Goal: Complete application form: Complete application form

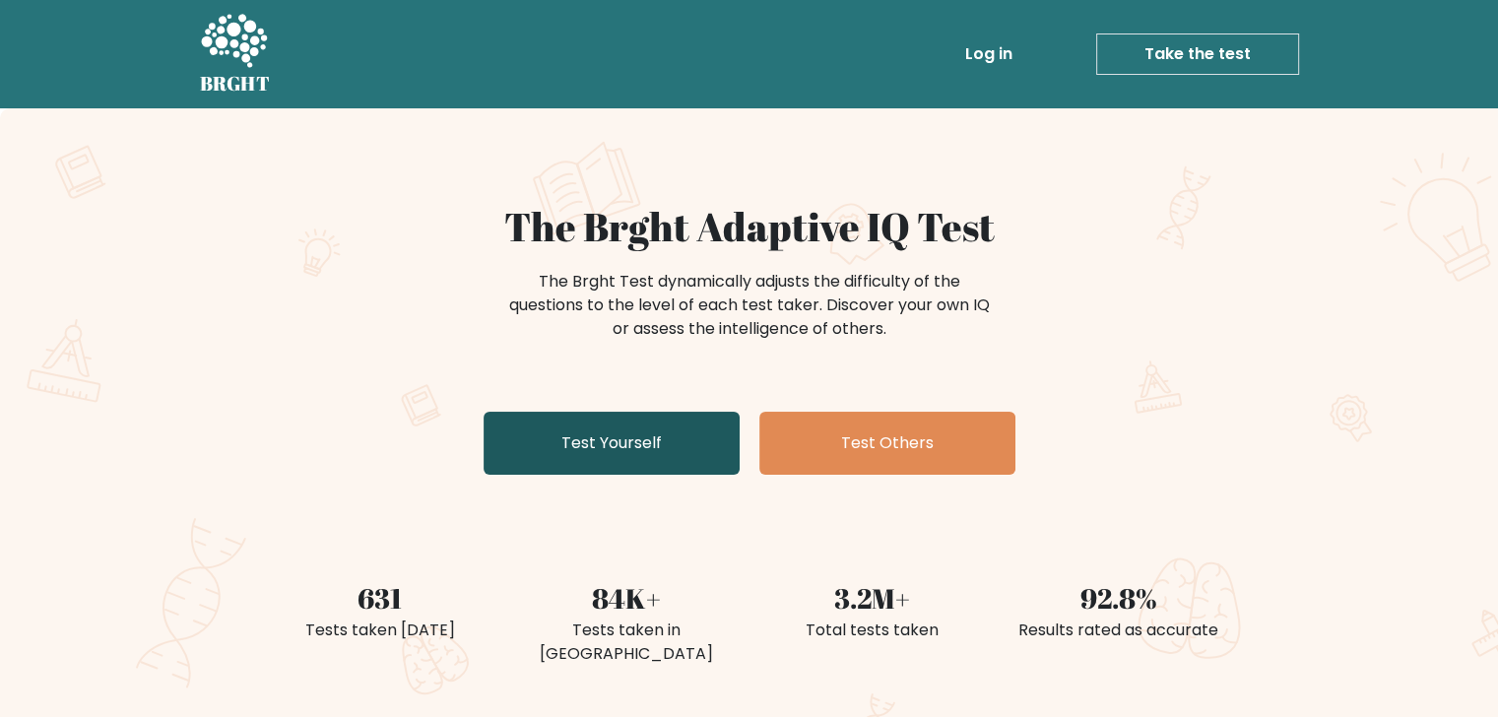
click at [667, 453] on link "Test Yourself" at bounding box center [611, 443] width 256 height 63
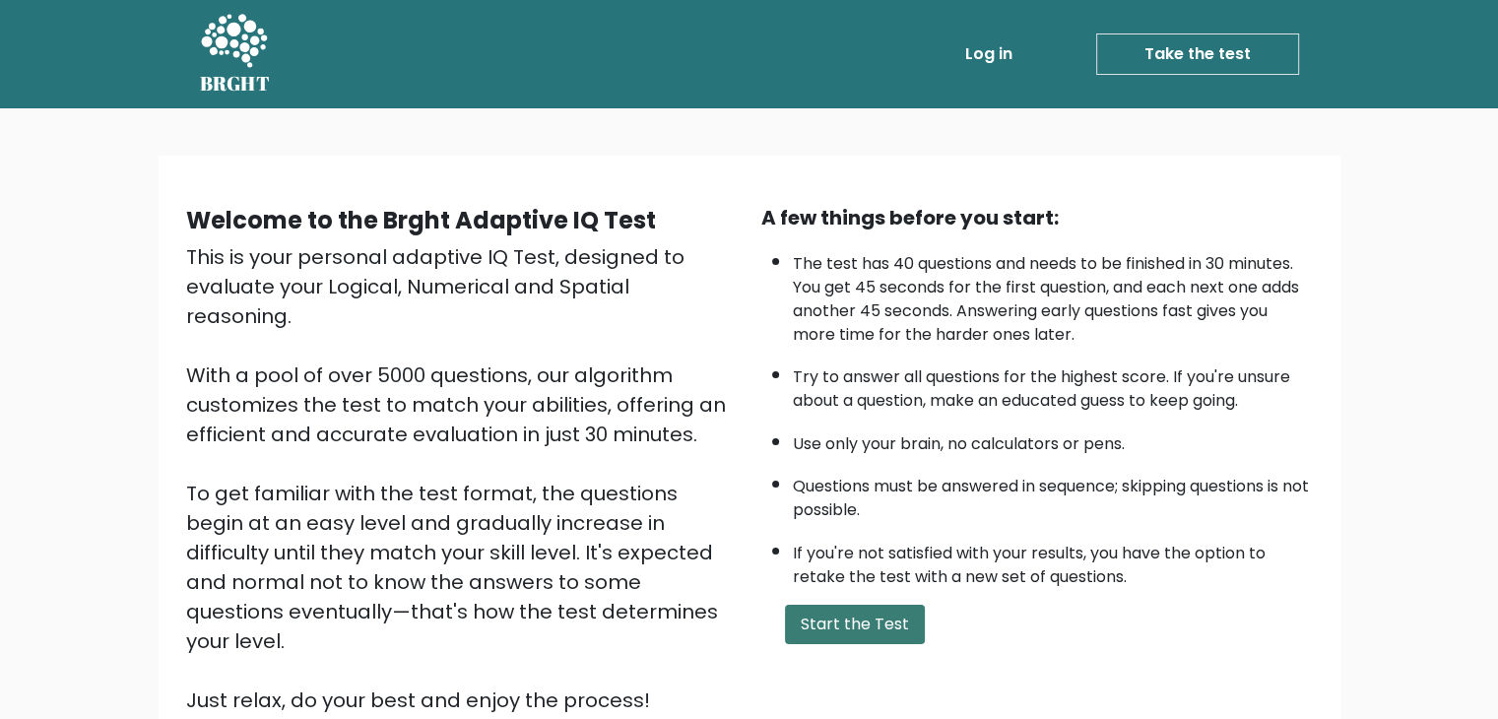
click at [847, 612] on button "Start the Test" at bounding box center [855, 624] width 140 height 39
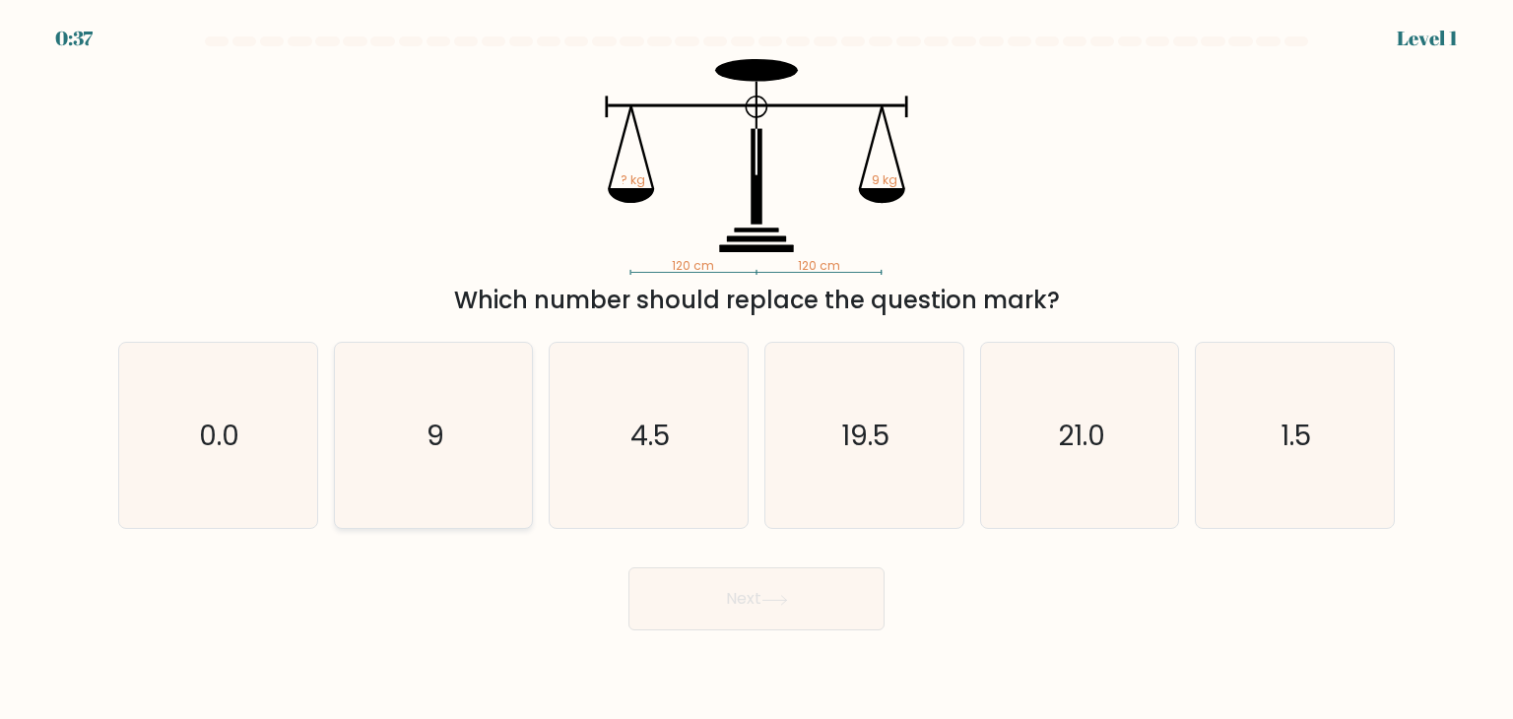
click at [426, 440] on text "9" at bounding box center [435, 435] width 18 height 39
click at [756, 369] on input "b. 9" at bounding box center [756, 364] width 1 height 10
radio input "true"
click at [734, 606] on button "Next" at bounding box center [756, 598] width 256 height 63
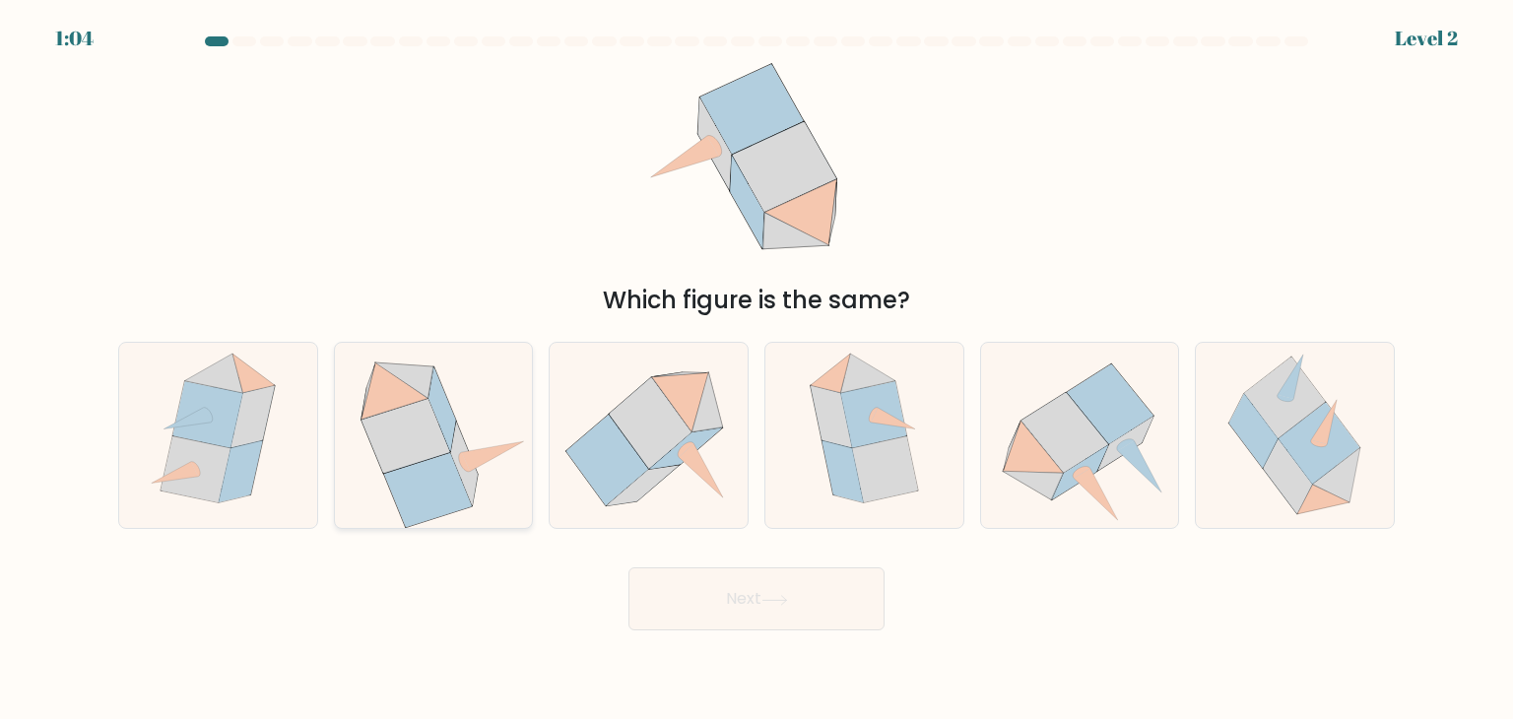
click at [425, 428] on icon at bounding box center [405, 436] width 89 height 75
click at [756, 369] on input "b." at bounding box center [756, 364] width 1 height 10
radio input "true"
click at [788, 595] on icon at bounding box center [774, 600] width 27 height 11
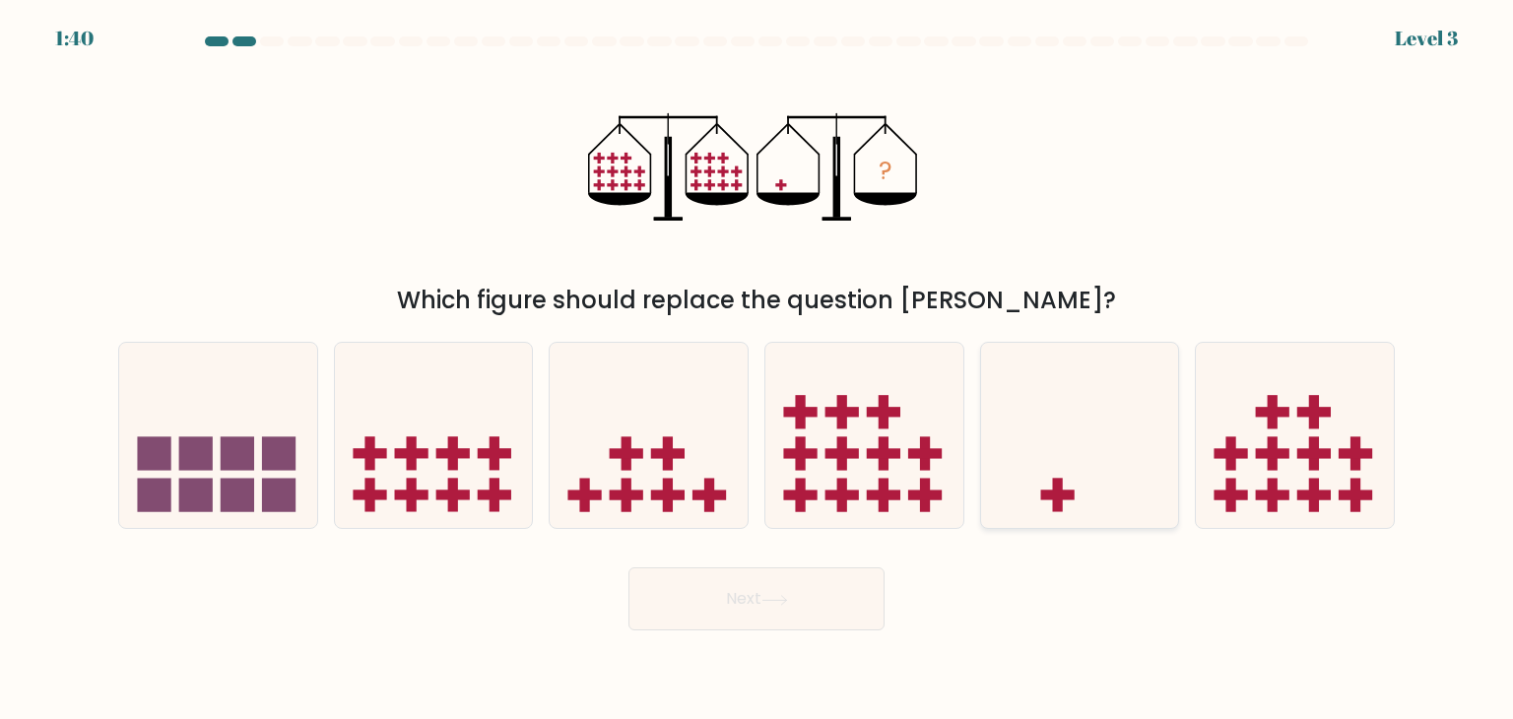
click at [1051, 502] on icon at bounding box center [1080, 435] width 198 height 163
click at [757, 369] on input "e." at bounding box center [756, 364] width 1 height 10
radio input "true"
click at [747, 612] on button "Next" at bounding box center [756, 598] width 256 height 63
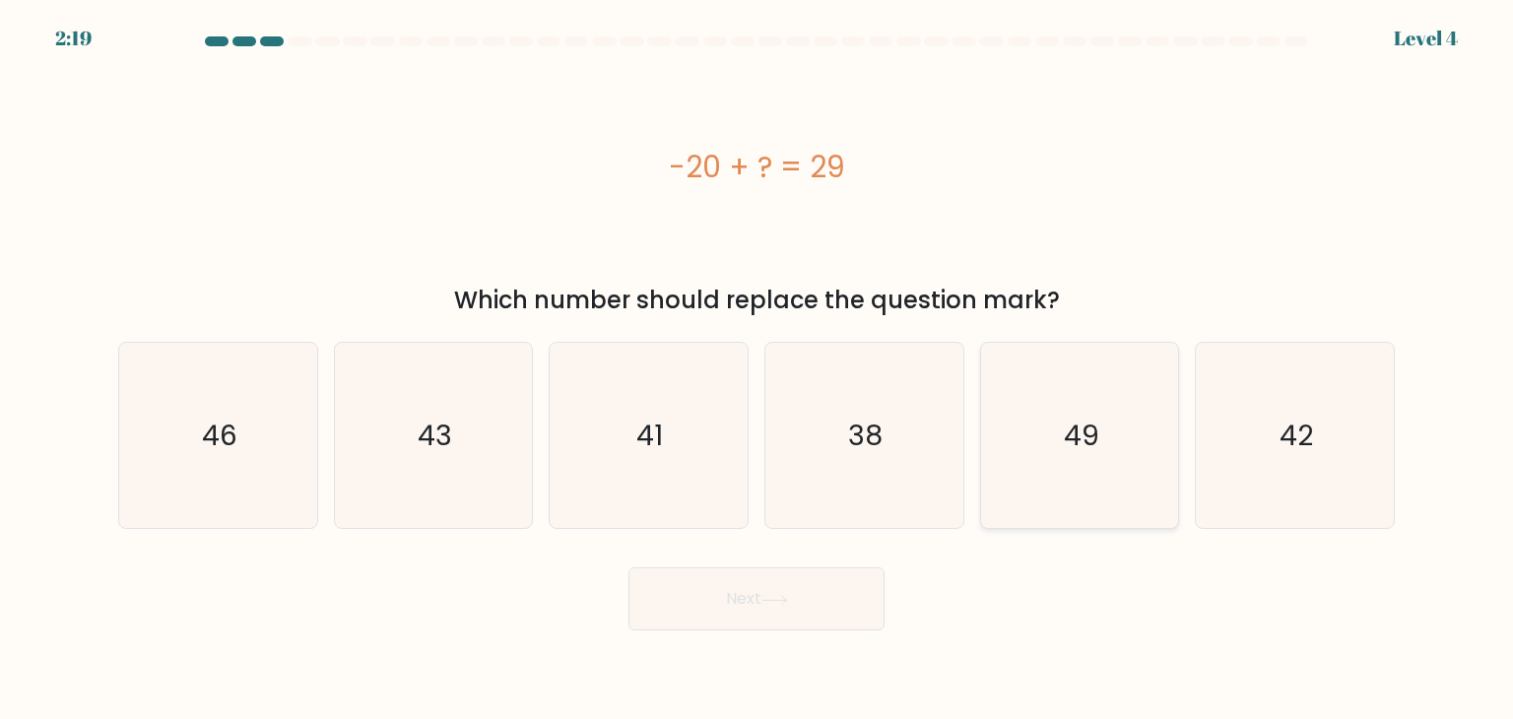
click at [1068, 468] on icon "49" at bounding box center [1079, 435] width 185 height 185
click at [757, 369] on input "e. 49" at bounding box center [756, 364] width 1 height 10
radio input "true"
click at [774, 596] on icon at bounding box center [774, 600] width 27 height 11
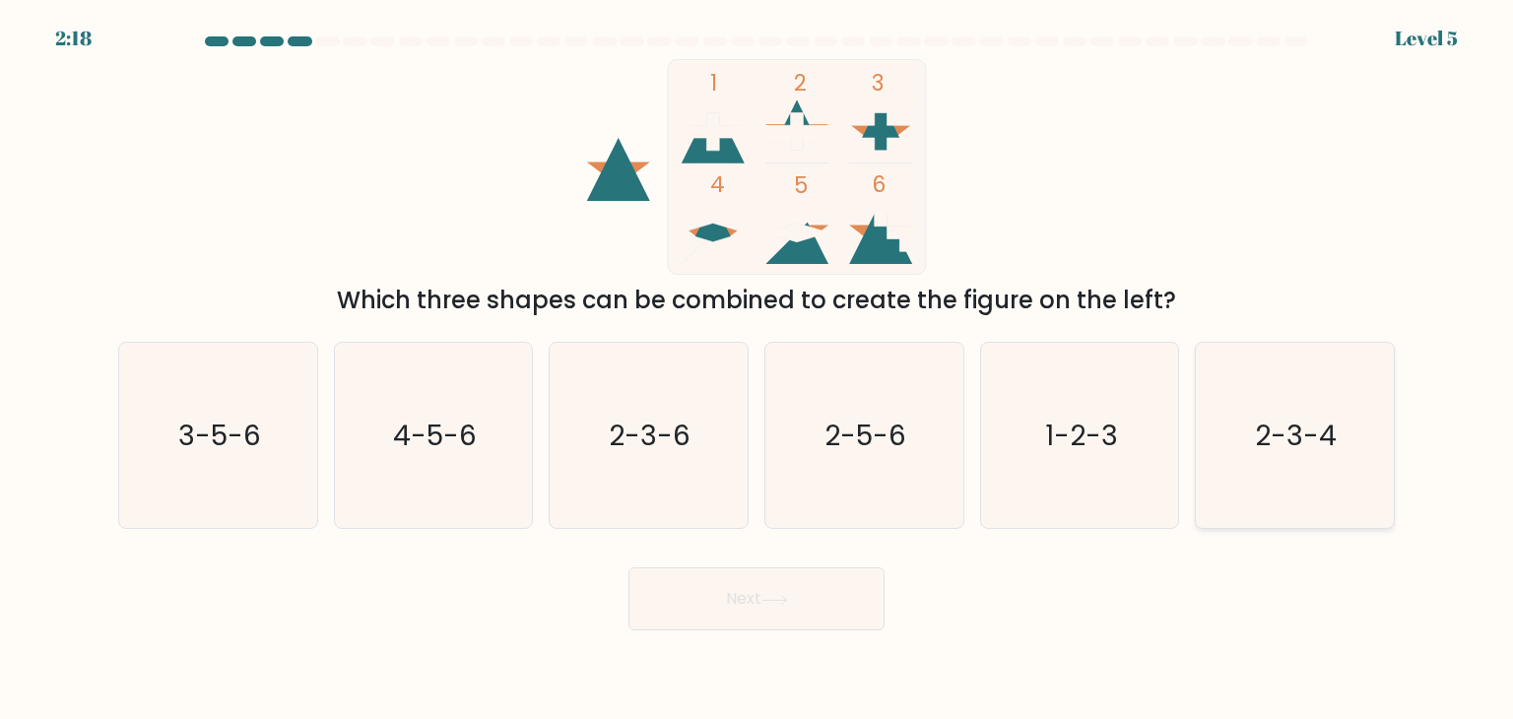
click at [1288, 436] on text "2-3-4" at bounding box center [1297, 435] width 82 height 39
click at [757, 369] on input "f. 2-3-4" at bounding box center [756, 364] width 1 height 10
radio input "true"
click at [1073, 435] on text "1-2-3" at bounding box center [1081, 435] width 73 height 39
click at [757, 369] on input "e. 1-2-3" at bounding box center [756, 364] width 1 height 10
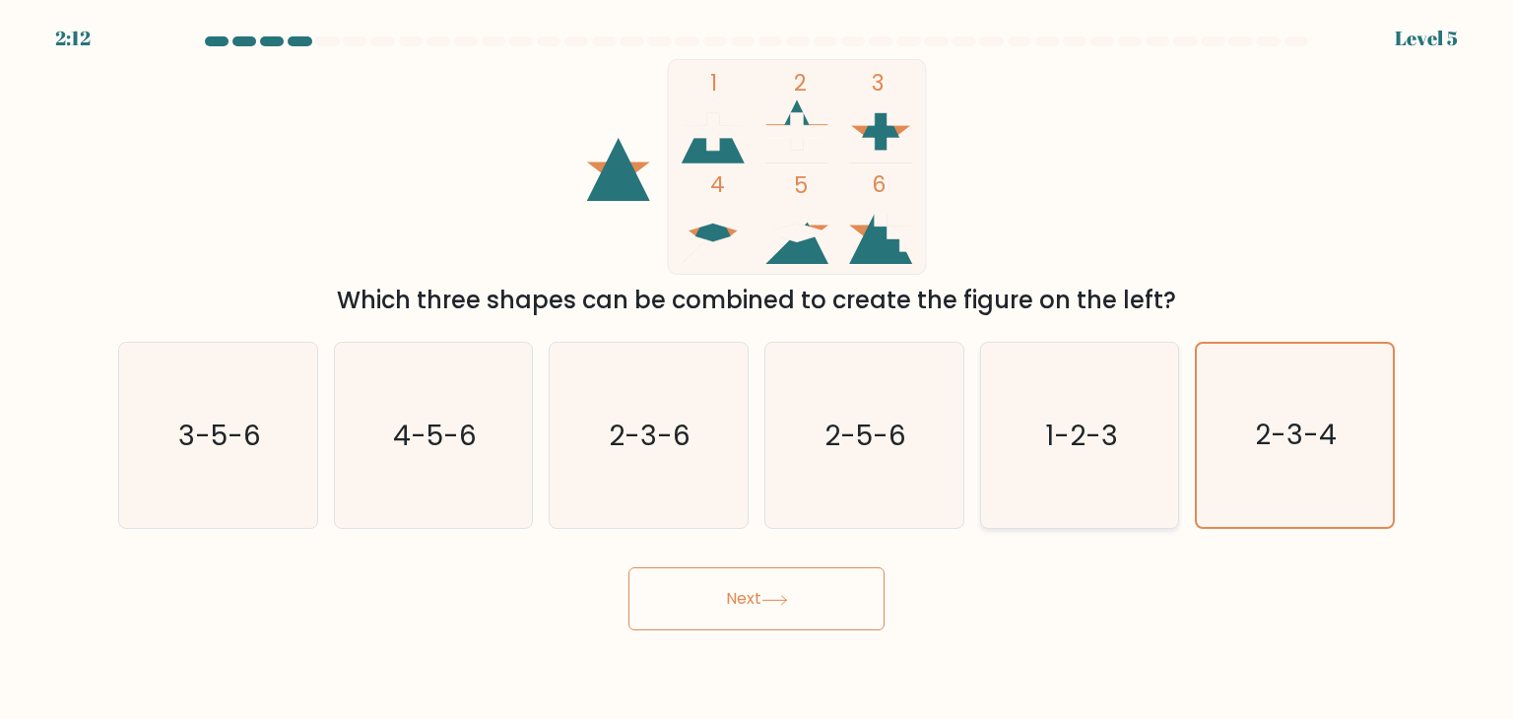
radio input "true"
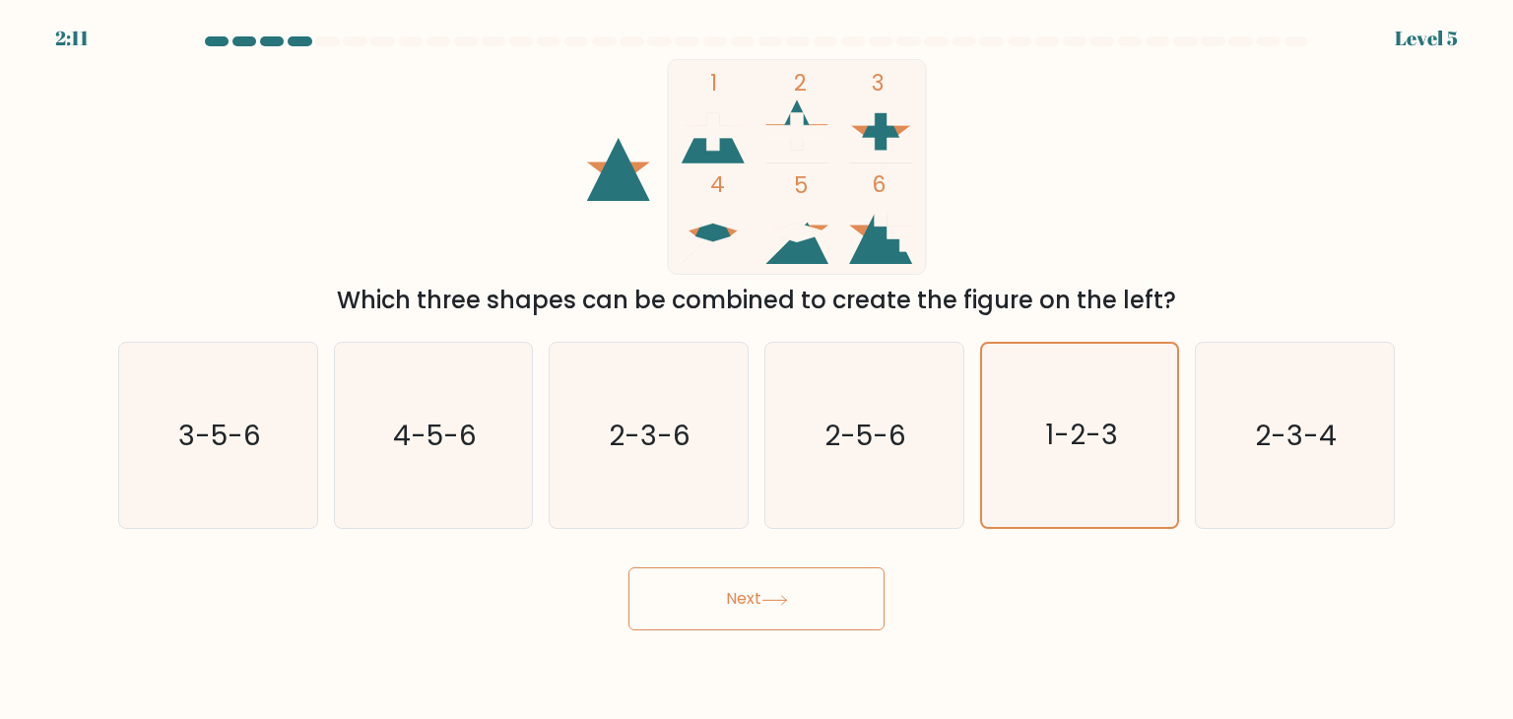
click at [726, 623] on button "Next" at bounding box center [756, 598] width 256 height 63
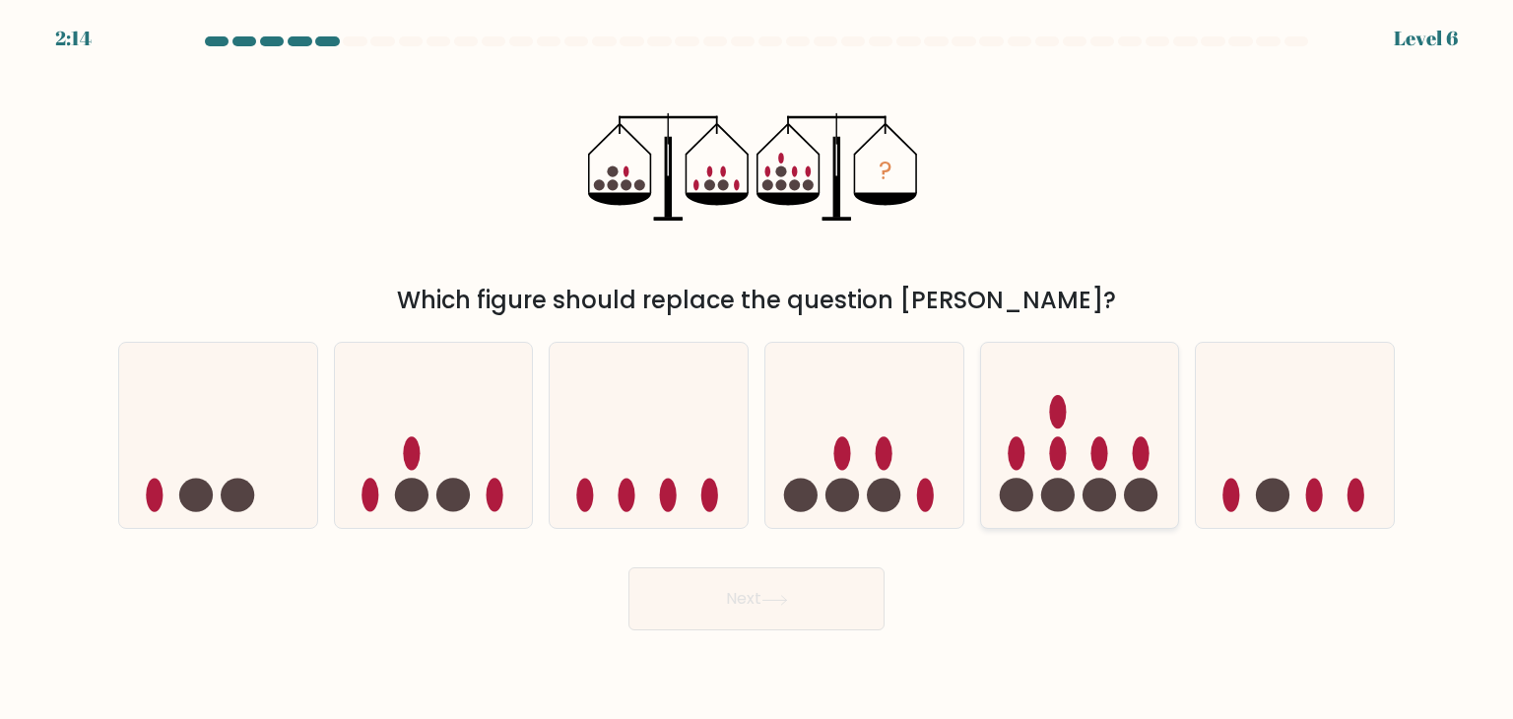
click at [1063, 497] on circle at bounding box center [1057, 495] width 33 height 33
click at [757, 369] on input "e." at bounding box center [756, 364] width 1 height 10
radio input "true"
click at [843, 588] on button "Next" at bounding box center [756, 598] width 256 height 63
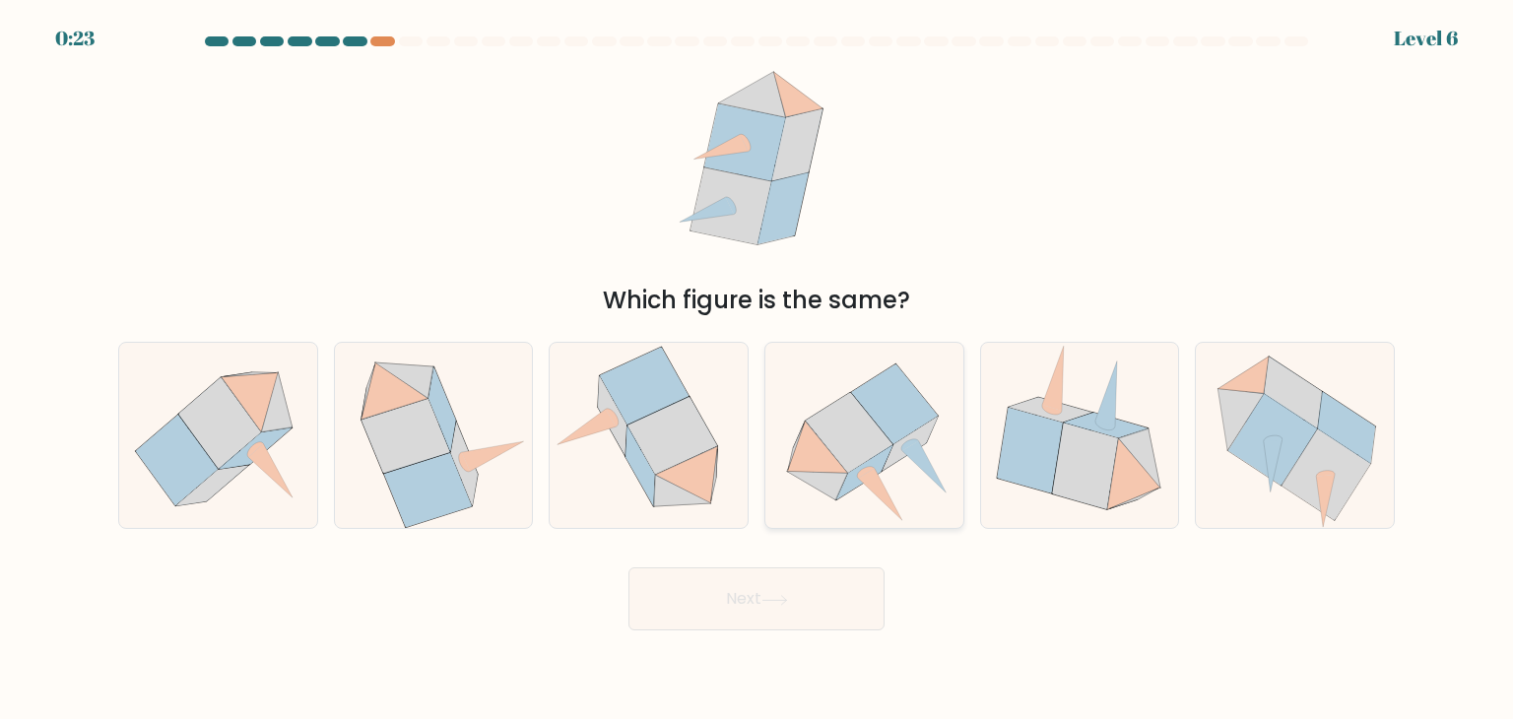
click at [835, 444] on icon at bounding box center [848, 433] width 87 height 80
click at [757, 369] on input "d." at bounding box center [756, 364] width 1 height 10
radio input "true"
click at [761, 589] on button "Next" at bounding box center [756, 598] width 256 height 63
